Goal: Task Accomplishment & Management: Complete application form

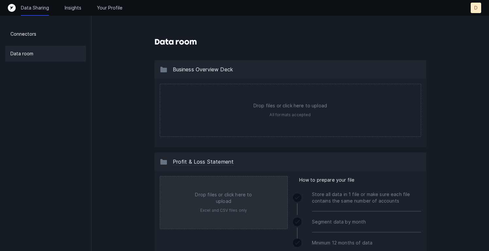
click at [239, 204] on input "file" at bounding box center [223, 202] width 127 height 52
click at [211, 195] on input "file" at bounding box center [223, 202] width 127 height 52
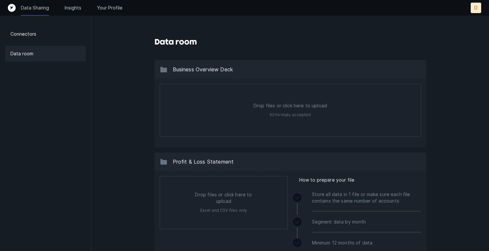
type input "C:\fakepath\TTBC P&L - Hum.xlsx"
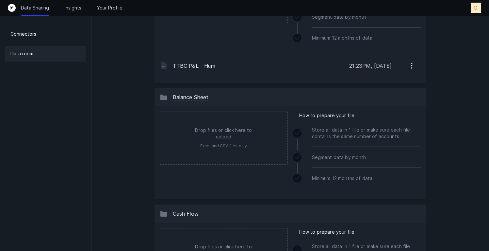
scroll to position [204, 0]
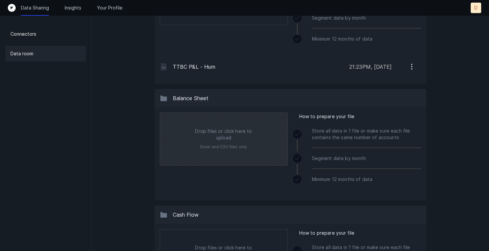
click at [229, 141] on input "file" at bounding box center [223, 139] width 127 height 52
type input "C:\fakepath\TTBC Balance Sheet - Hum.xlsx"
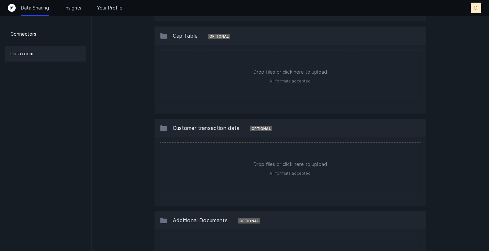
scroll to position [550, 0]
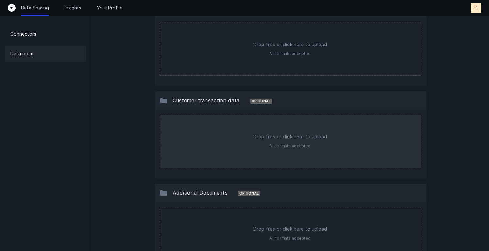
click at [291, 135] on input "file" at bounding box center [290, 141] width 261 height 52
type input "C:\fakepath\TTBC AR Aging [DATE].xlsx"
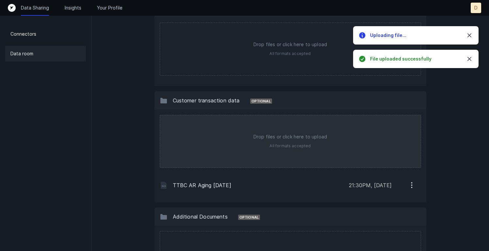
click at [294, 139] on input "file" at bounding box center [290, 141] width 261 height 52
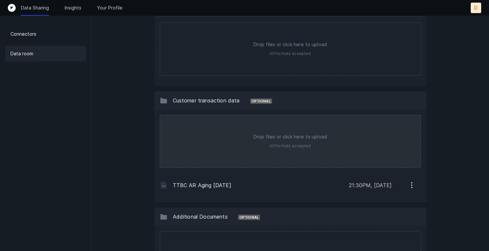
type input "C:\fakepath\TTBC AP Aging [DATE].xlsx"
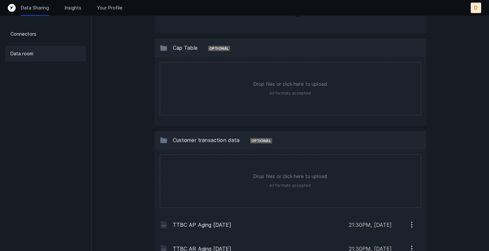
scroll to position [532, 0]
